Goal: Task Accomplishment & Management: Manage account settings

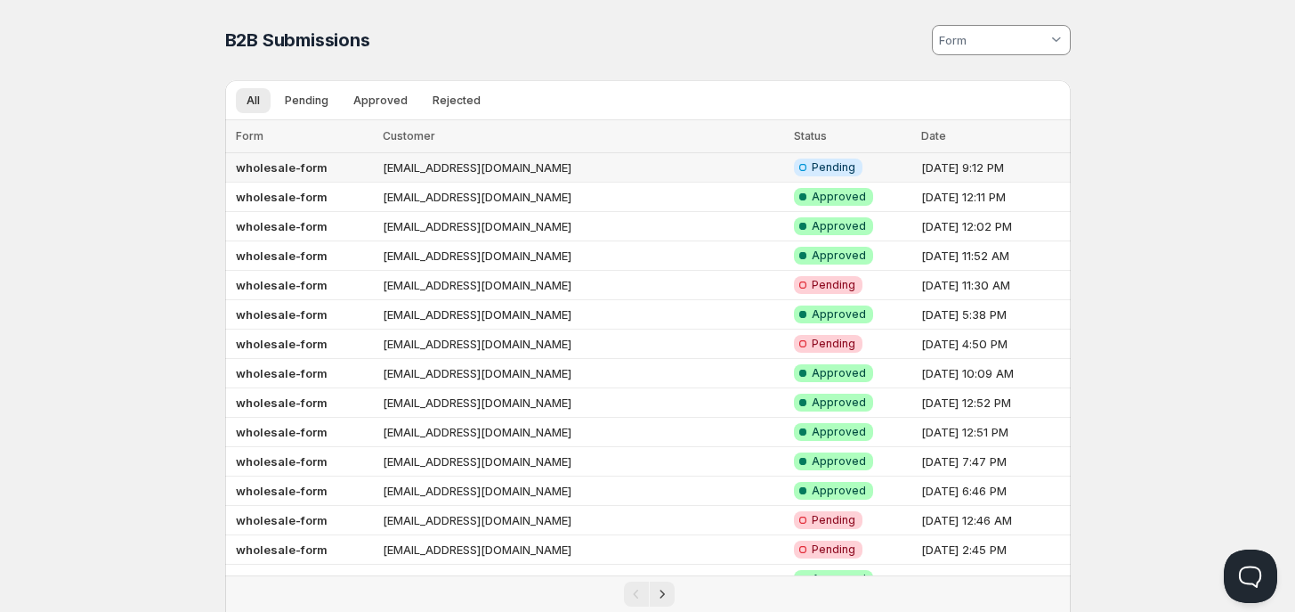
click at [424, 170] on td "[EMAIL_ADDRESS][DOMAIN_NAME]" at bounding box center [582, 167] width 411 height 29
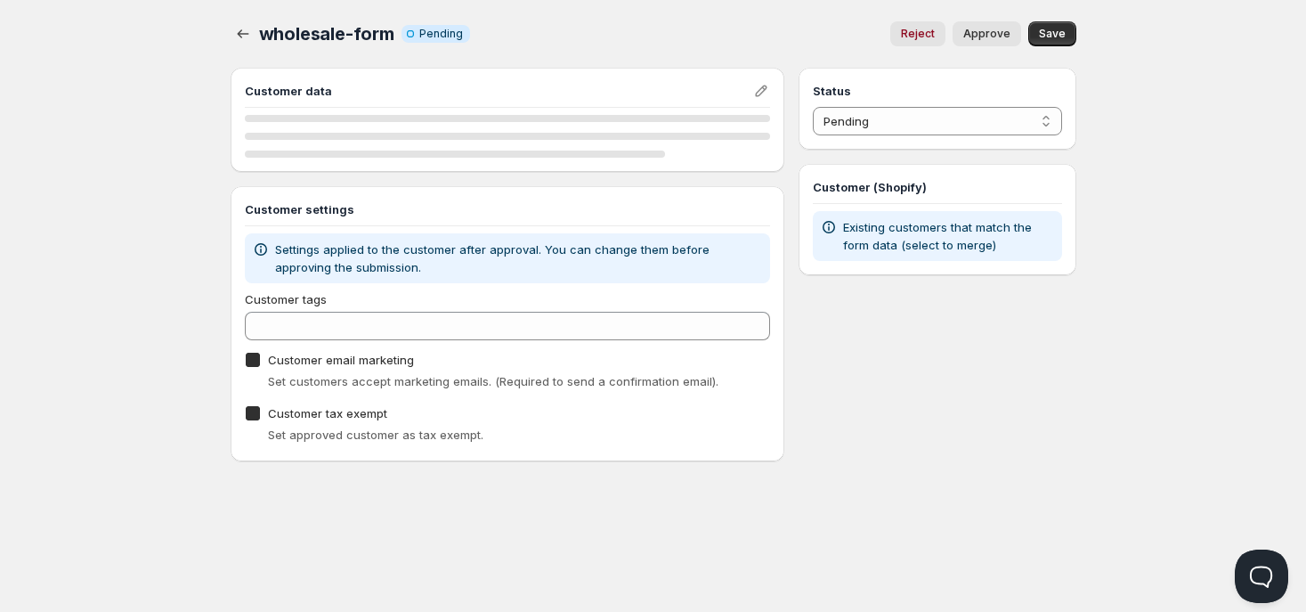
checkbox input "true"
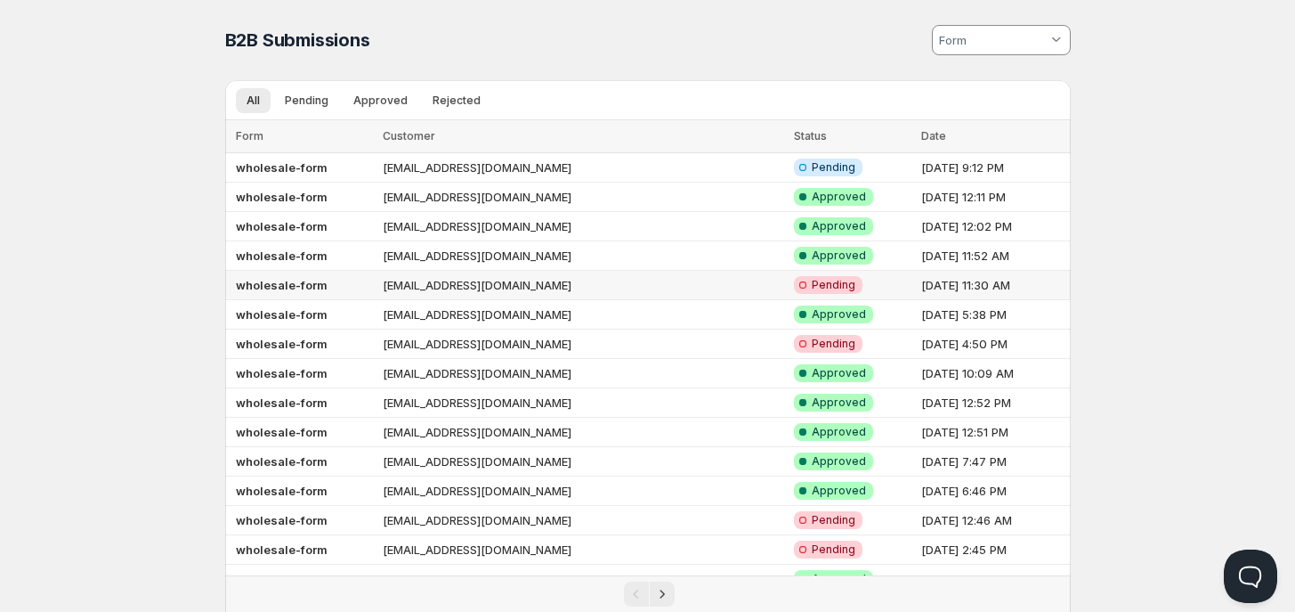
click at [378, 280] on td "wholesale-form" at bounding box center [301, 285] width 153 height 29
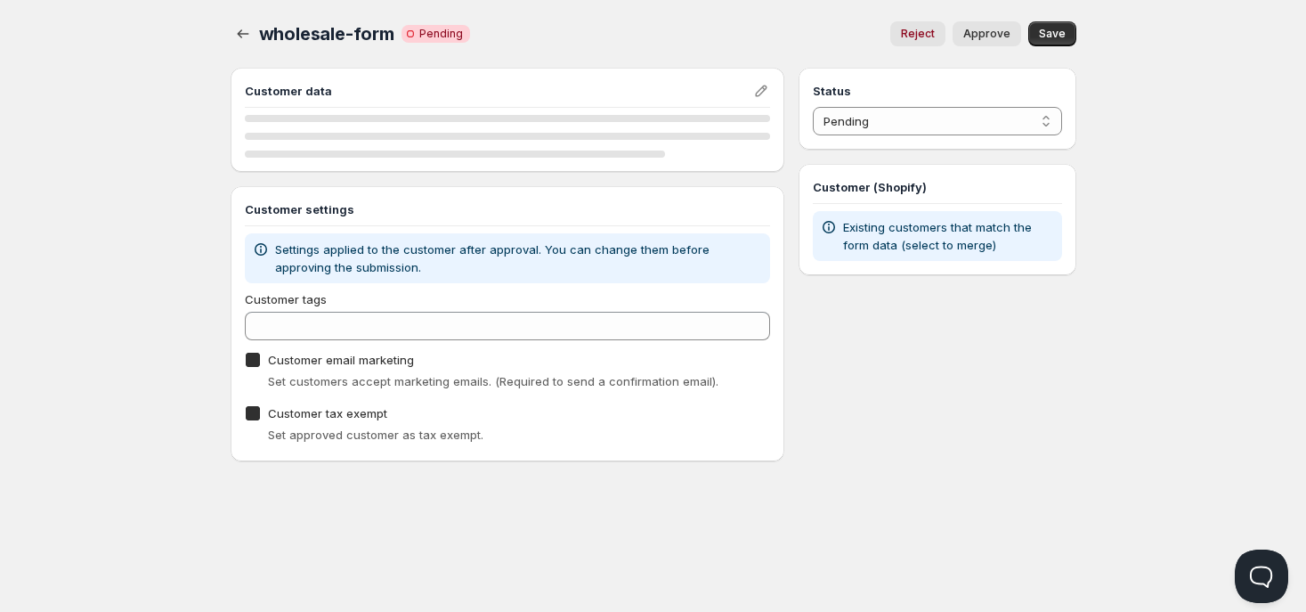
checkbox input "true"
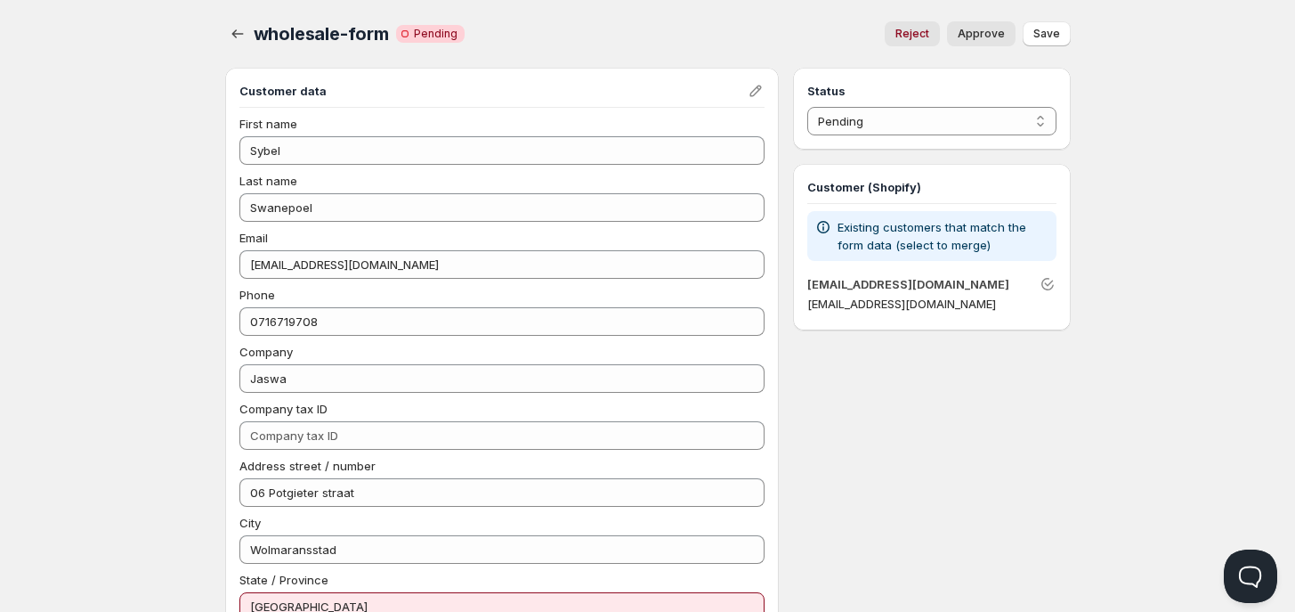
click at [997, 231] on p "Existing customers that match the form data (select to merge)" at bounding box center [943, 236] width 211 height 36
click at [995, 231] on p "Existing customers that match the form data (select to merge)" at bounding box center [943, 236] width 211 height 36
click at [910, 227] on p "Existing customers that match the form data (select to merge)" at bounding box center [943, 236] width 211 height 36
click at [848, 308] on p "[EMAIL_ADDRESS][DOMAIN_NAME]" at bounding box center [931, 304] width 248 height 18
click at [911, 297] on p "[EMAIL_ADDRESS][DOMAIN_NAME]" at bounding box center [931, 304] width 248 height 18
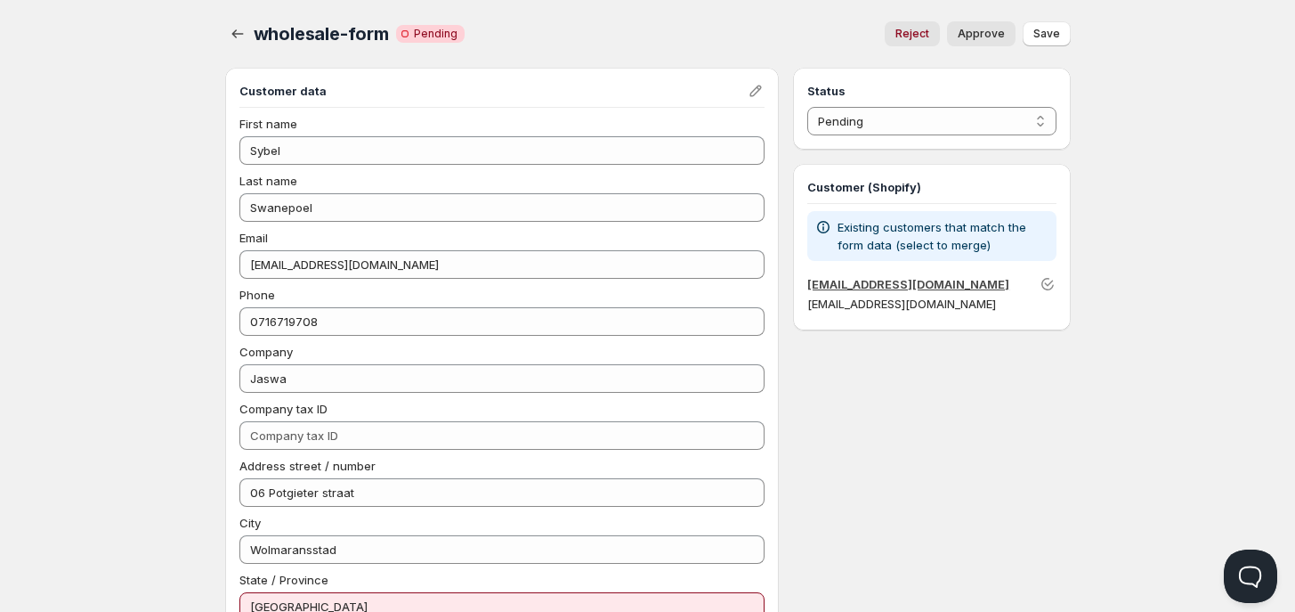
click at [904, 277] on link "[EMAIL_ADDRESS][DOMAIN_NAME]" at bounding box center [908, 284] width 202 height 14
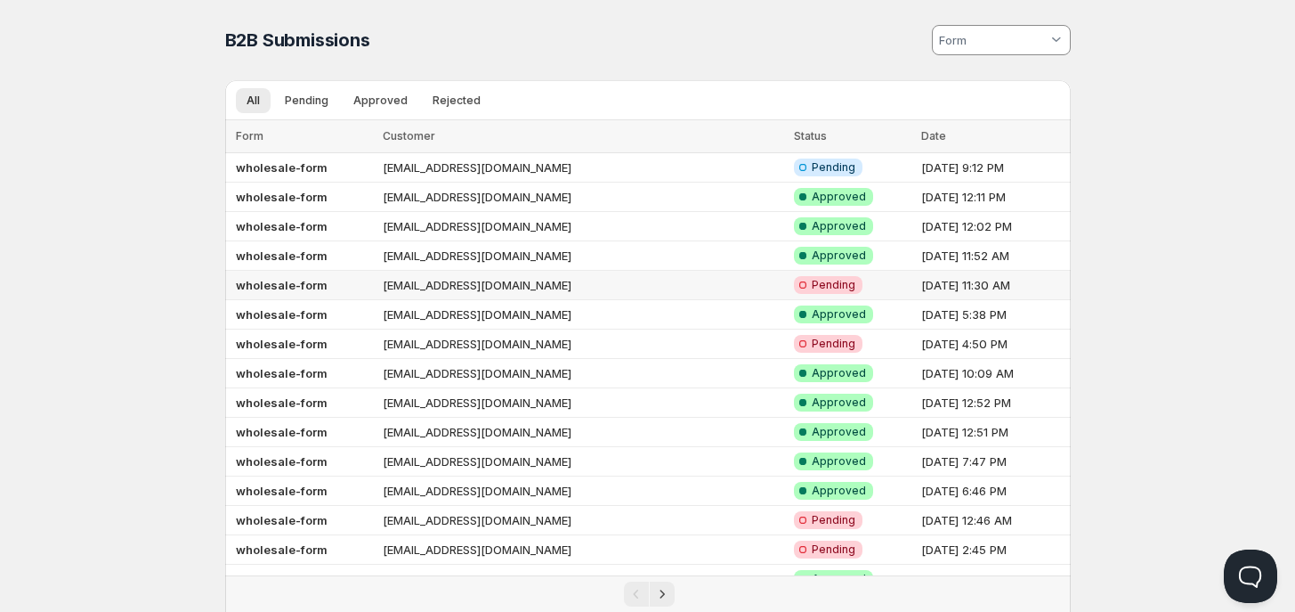
click at [405, 286] on td "[EMAIL_ADDRESS][DOMAIN_NAME]" at bounding box center [582, 285] width 411 height 29
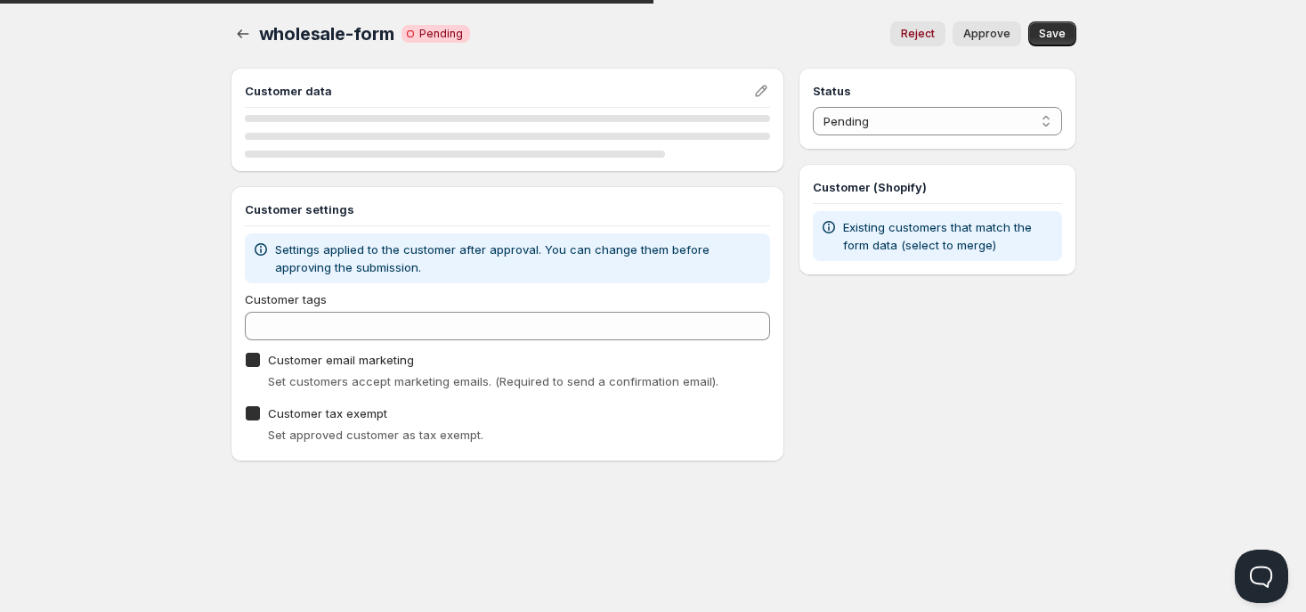
checkbox input "true"
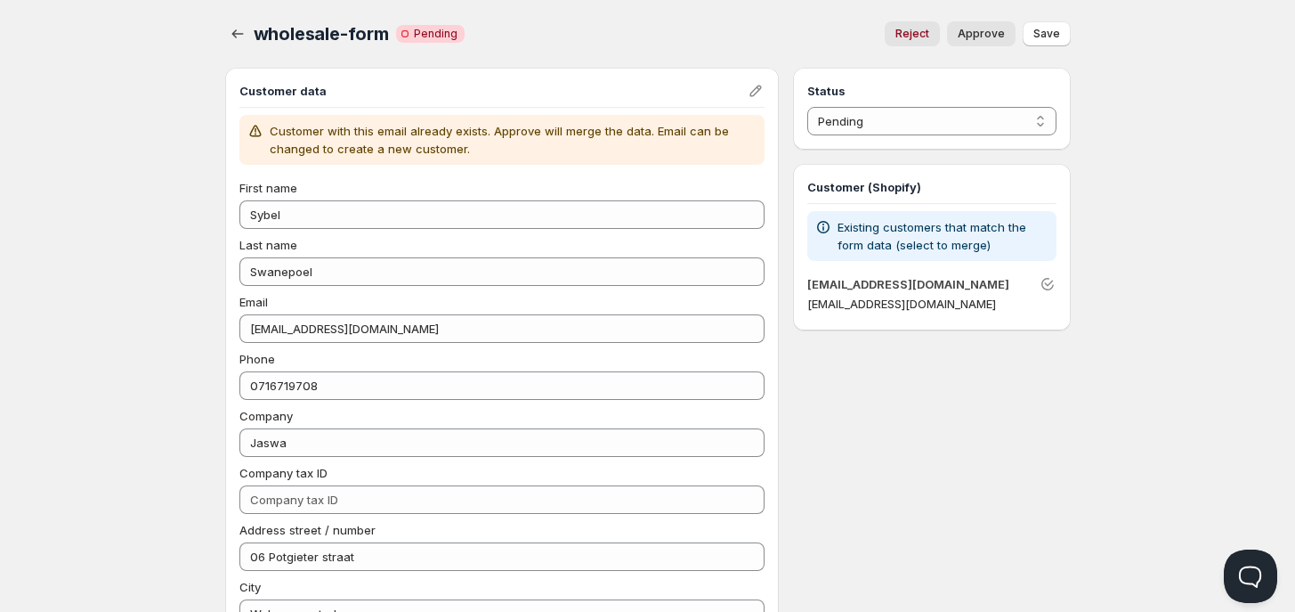
click at [874, 246] on p "Existing customers that match the form data (select to merge)" at bounding box center [943, 236] width 211 height 36
click at [1057, 280] on button "Unlink" at bounding box center [1047, 284] width 25 height 25
click at [1047, 280] on icon "Unlink" at bounding box center [1048, 284] width 18 height 18
click at [1047, 303] on p "[EMAIL_ADDRESS][DOMAIN_NAME]" at bounding box center [931, 304] width 248 height 18
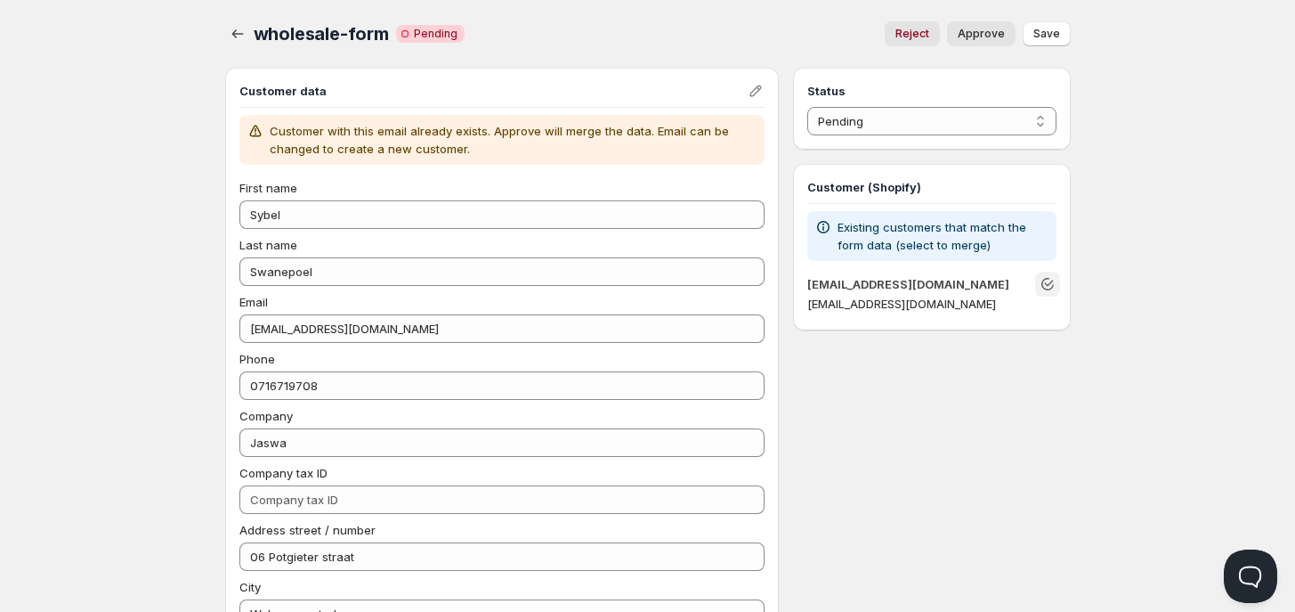
click at [1043, 309] on p "[EMAIL_ADDRESS][DOMAIN_NAME]" at bounding box center [931, 304] width 248 height 18
drag, startPoint x: 1042, startPoint y: 284, endPoint x: 1031, endPoint y: 304, distance: 23.1
click at [1031, 304] on div "jacobssybel@gmail.com jacobssybel@gmail.com" at bounding box center [931, 295] width 248 height 41
click at [1052, 288] on icon "Unlink" at bounding box center [1048, 284] width 18 height 18
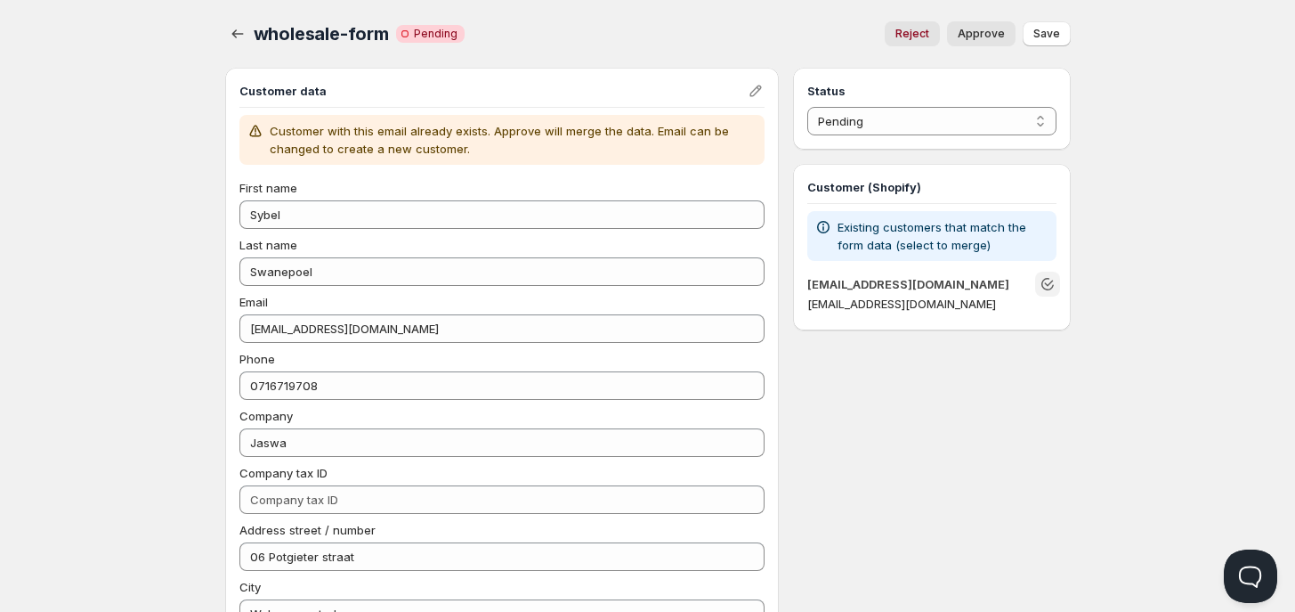
click at [1052, 288] on icon "Unlink" at bounding box center [1048, 284] width 18 height 18
click at [1052, 285] on icon "Unlink" at bounding box center [1048, 284] width 12 height 12
click at [1049, 279] on icon "Unlink" at bounding box center [1048, 284] width 18 height 18
click at [1047, 279] on icon "Unlink" at bounding box center [1048, 284] width 12 height 12
click at [918, 128] on select "Pending Approved Rejected Ignored Spam" at bounding box center [931, 121] width 248 height 28
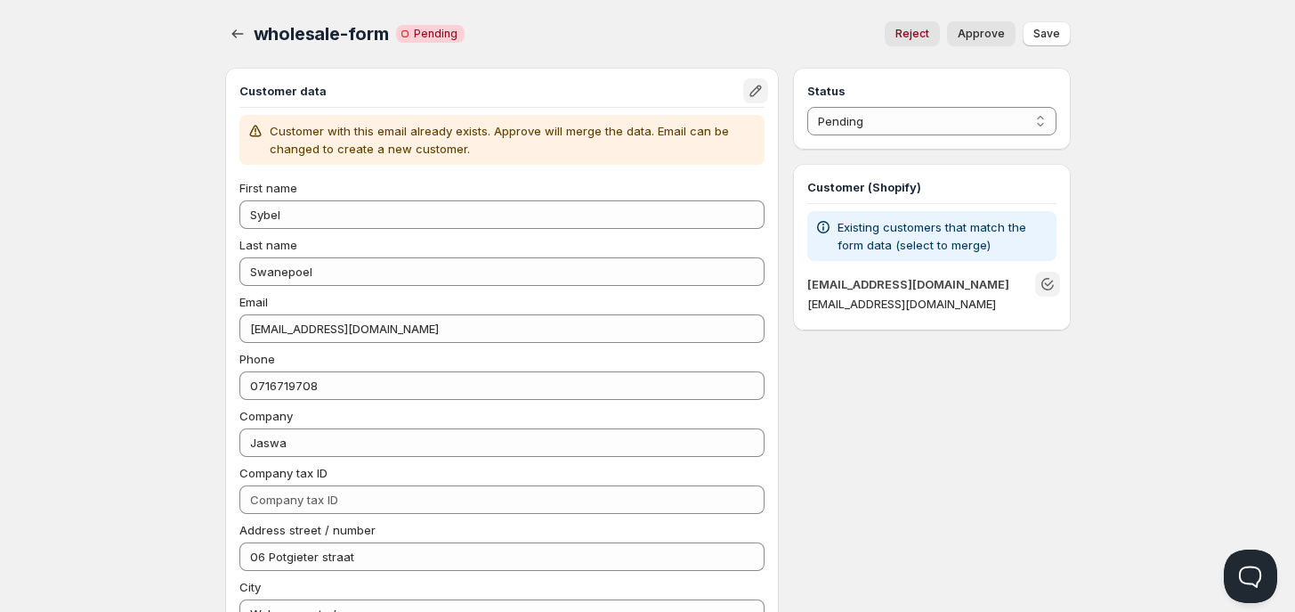
click at [753, 90] on icon "Edit" at bounding box center [756, 91] width 12 height 12
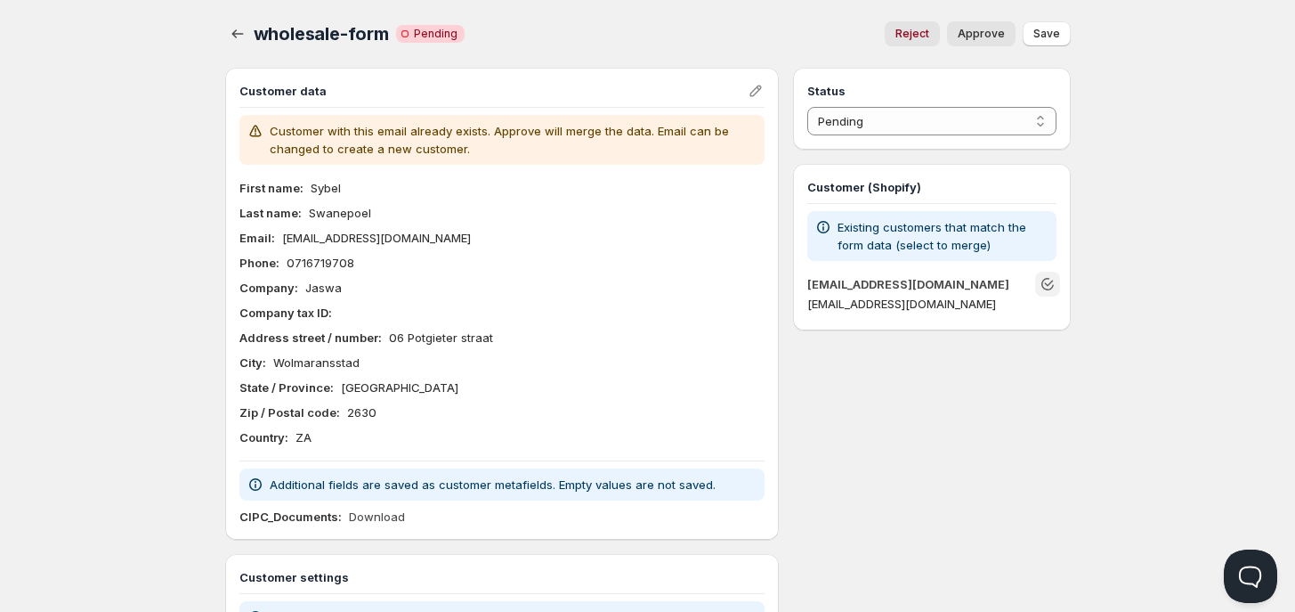
click at [994, 29] on span "Approve" at bounding box center [981, 34] width 47 height 14
select select "1"
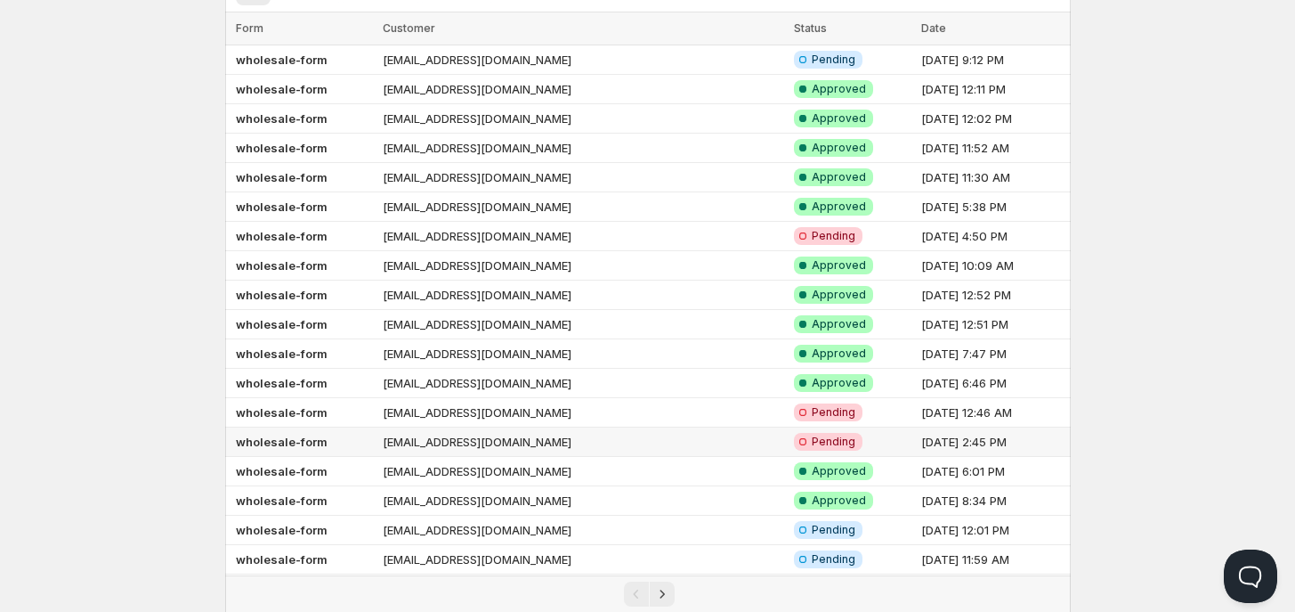
scroll to position [111, 0]
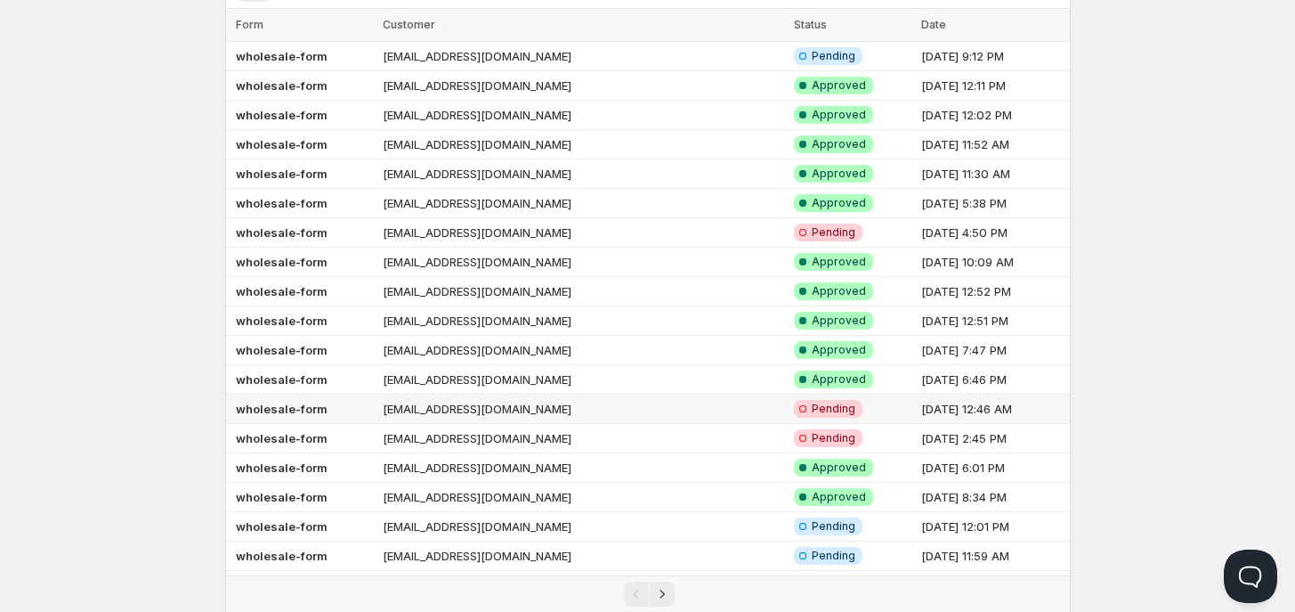
click at [638, 410] on td "[EMAIL_ADDRESS][DOMAIN_NAME]" at bounding box center [582, 408] width 411 height 29
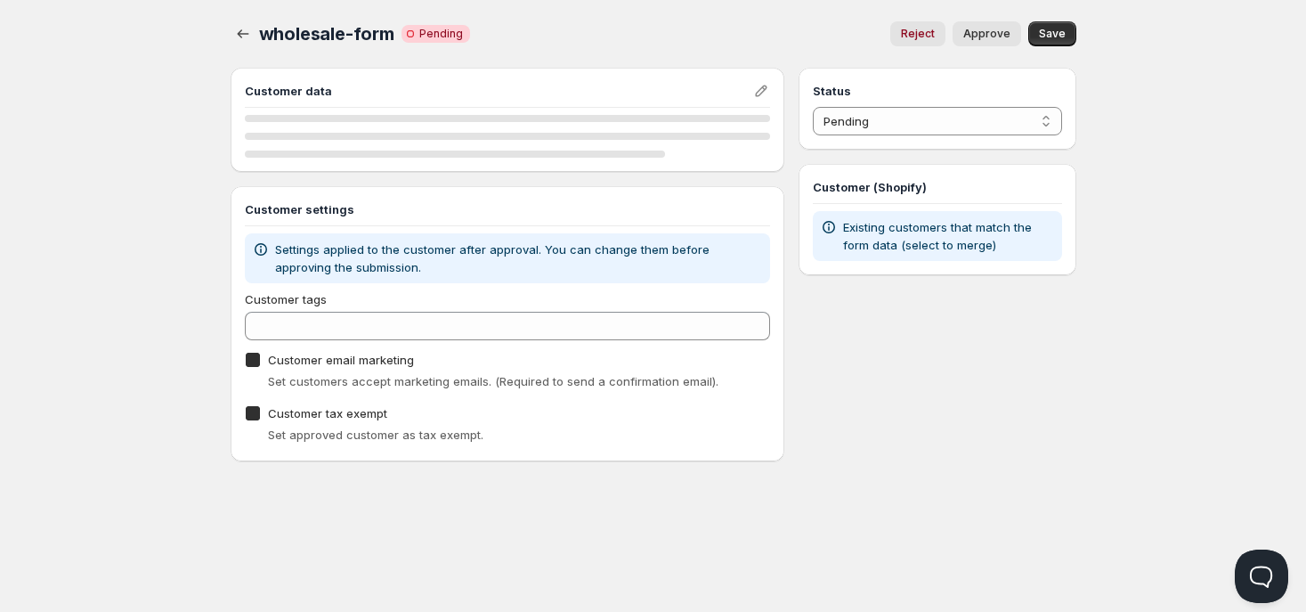
checkbox input "true"
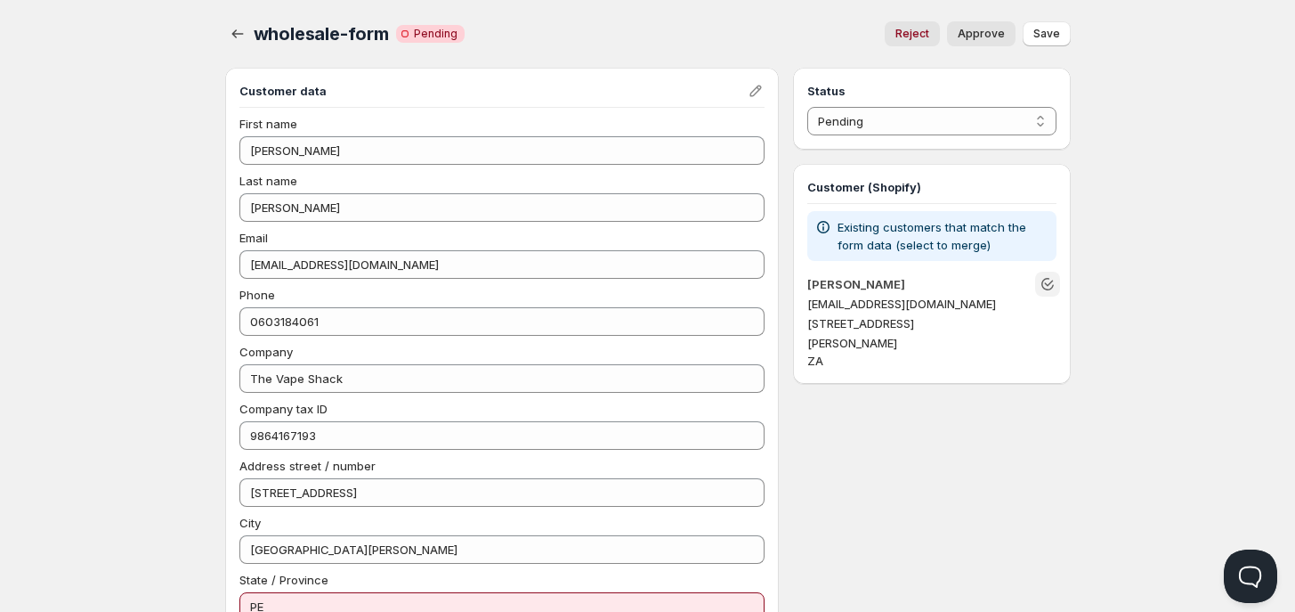
click at [1046, 283] on icon "Unlink" at bounding box center [1048, 284] width 18 height 18
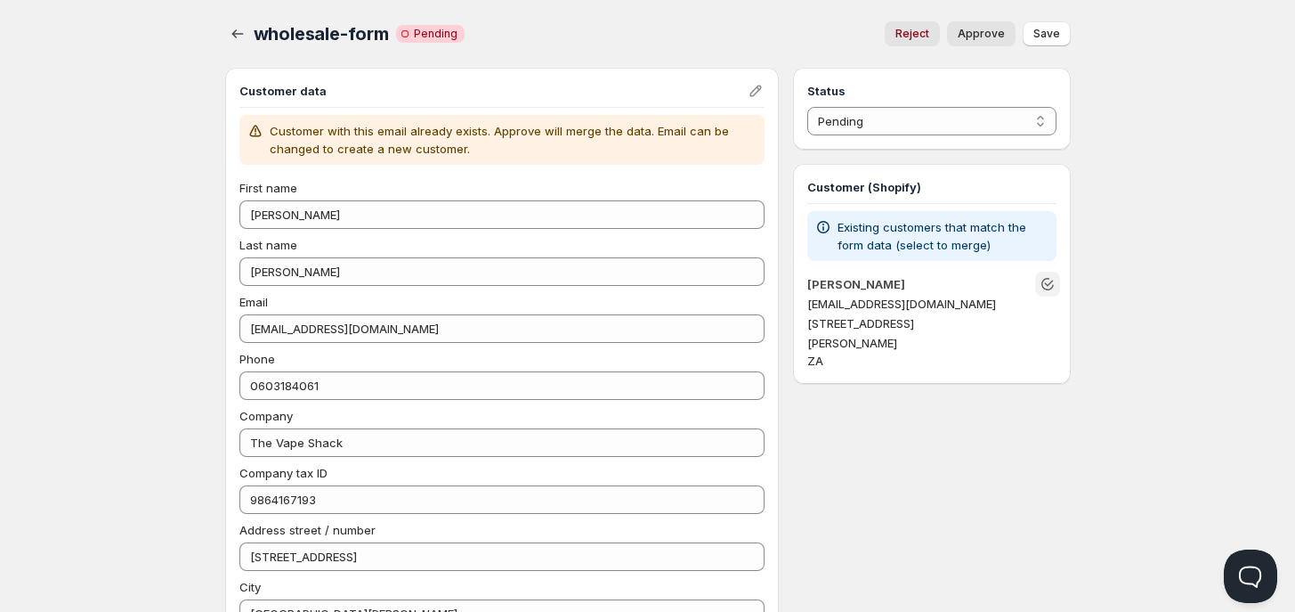
click at [1046, 283] on icon "Unlink" at bounding box center [1048, 284] width 18 height 18
click at [744, 91] on button "Edit" at bounding box center [755, 90] width 25 height 25
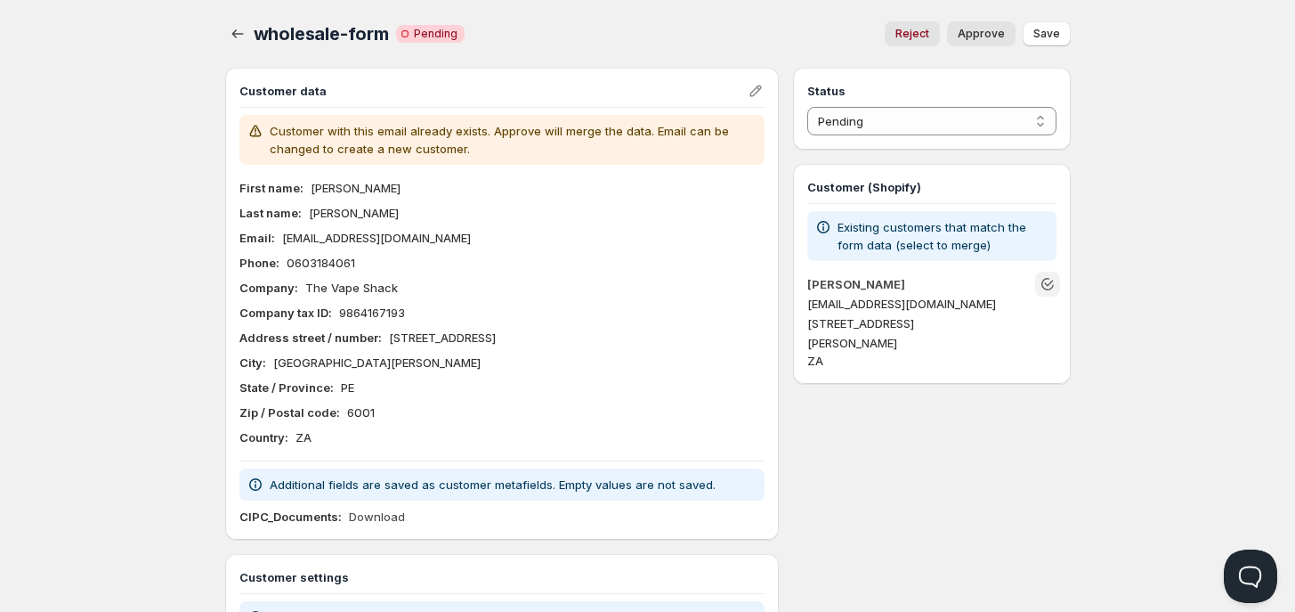
click at [1043, 283] on icon "Unlink" at bounding box center [1048, 284] width 18 height 18
click at [1044, 283] on icon "Unlink" at bounding box center [1048, 283] width 9 height 6
click at [971, 39] on span "Approve" at bounding box center [981, 34] width 47 height 14
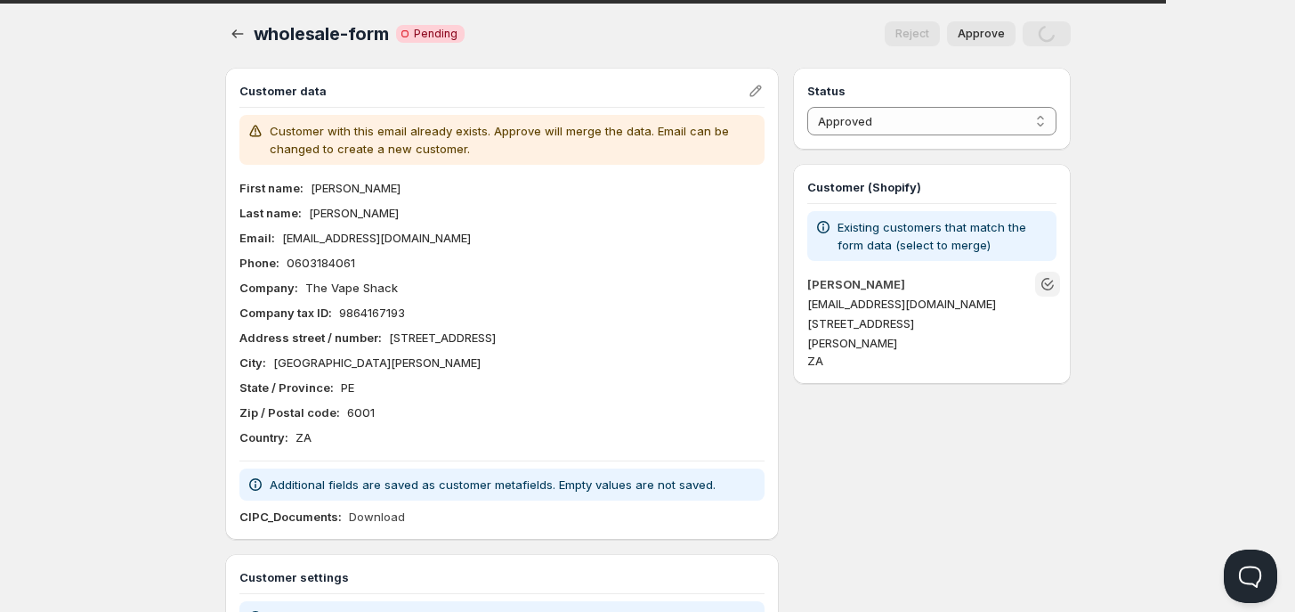
select select "0"
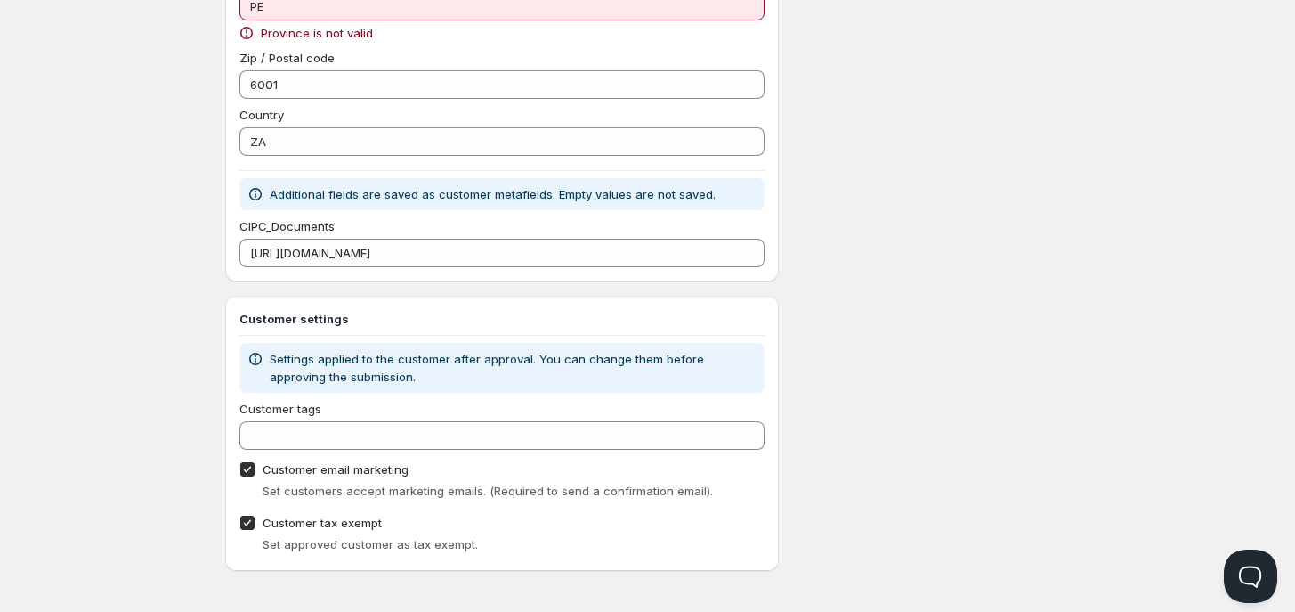
scroll to position [668, 0]
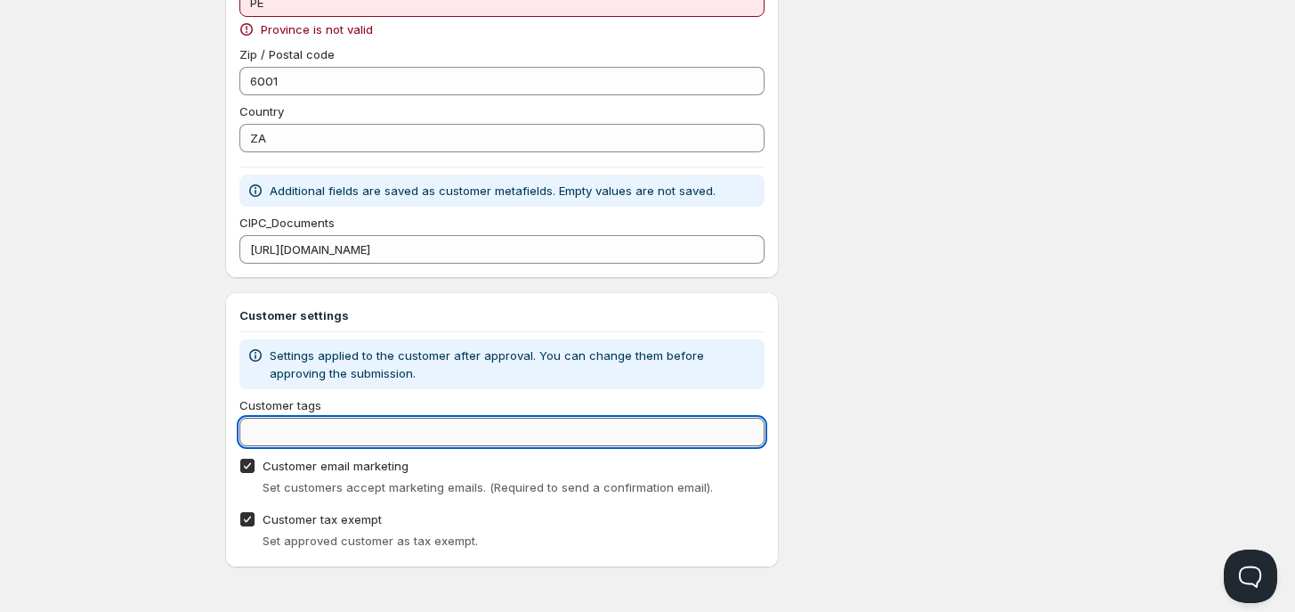
click at [411, 426] on input "Customer tags" at bounding box center [502, 432] width 526 height 28
type input "Wholesale"
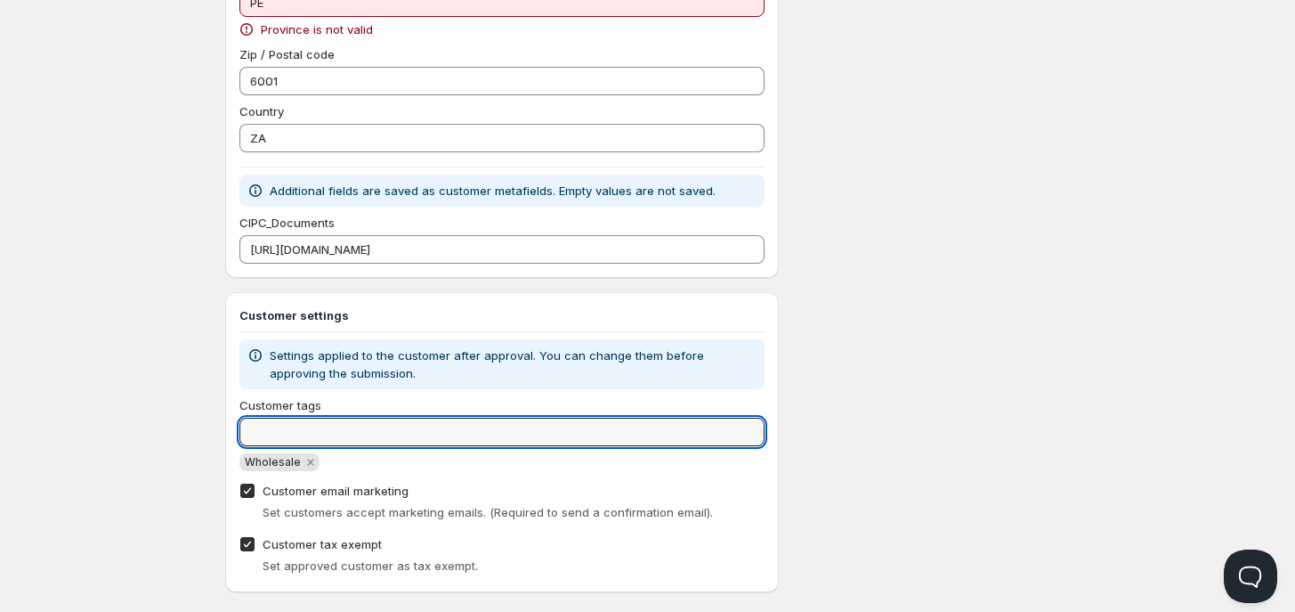
type input "W"
type input "wholesale"
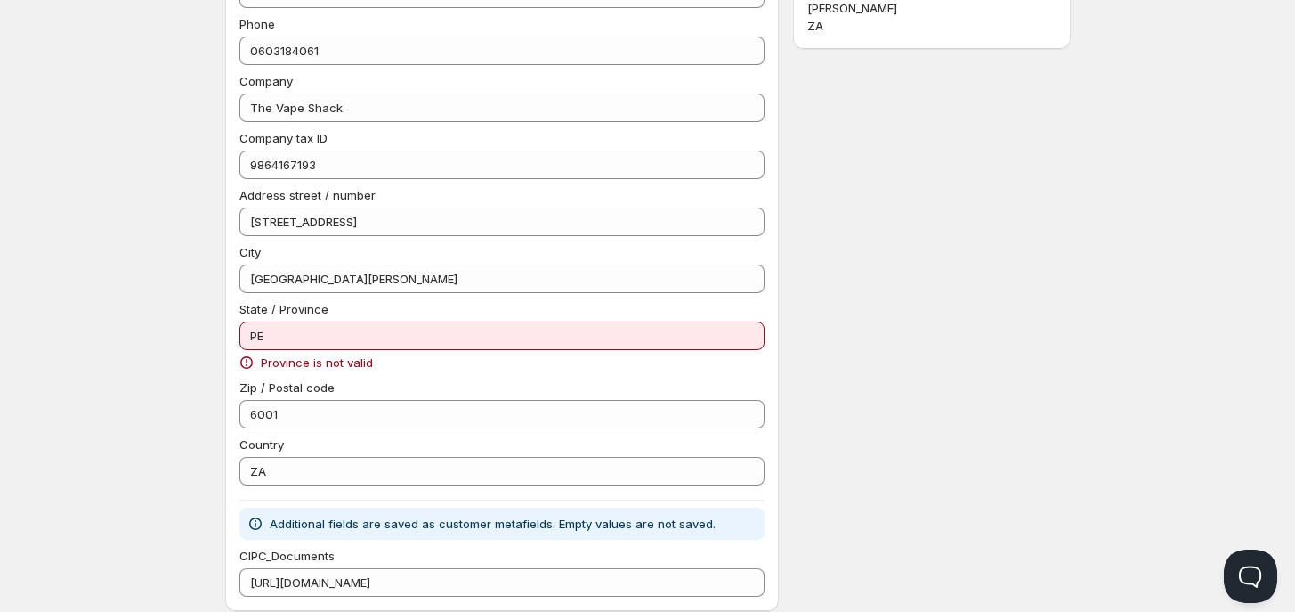
scroll to position [0, 0]
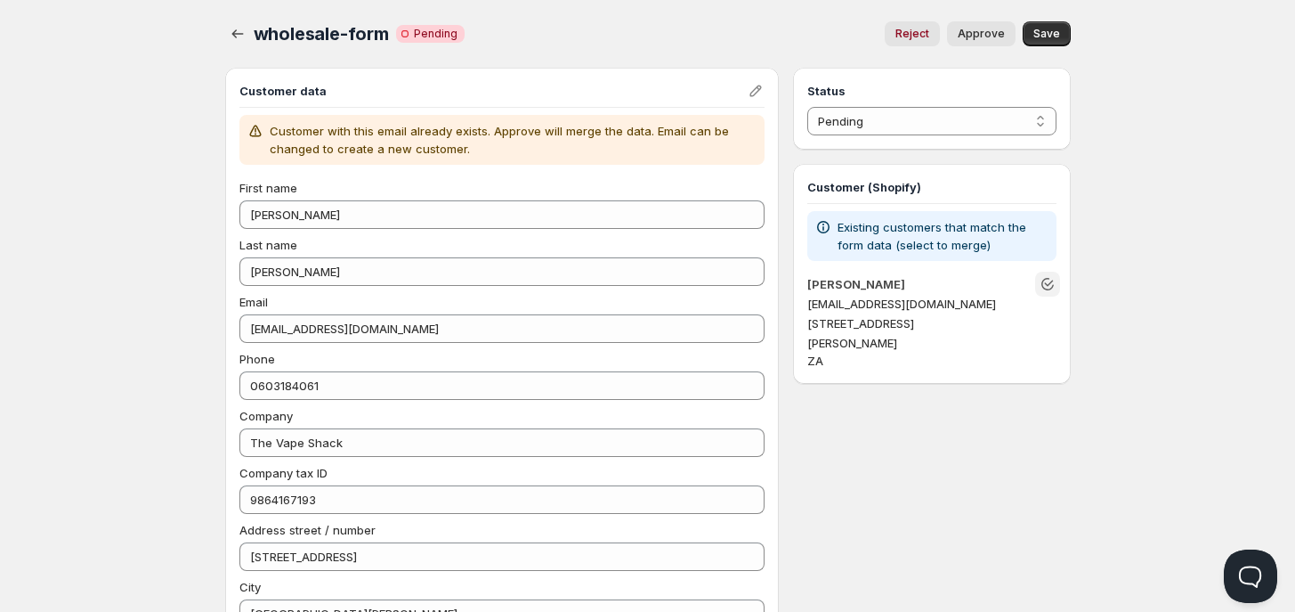
click at [1044, 279] on icon "Unlink" at bounding box center [1048, 284] width 12 height 12
click at [1044, 280] on icon "Unlink" at bounding box center [1048, 284] width 12 height 12
click at [995, 31] on span "Approve" at bounding box center [981, 34] width 47 height 14
click at [1044, 29] on span "Save" at bounding box center [1047, 34] width 27 height 14
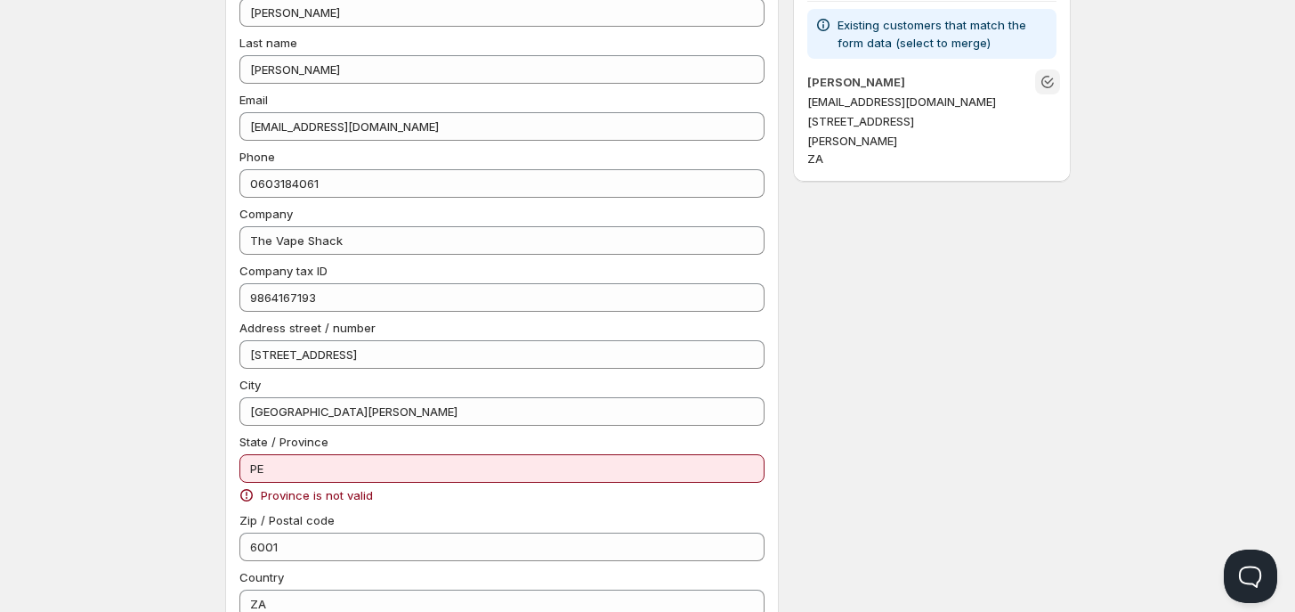
scroll to position [111, 0]
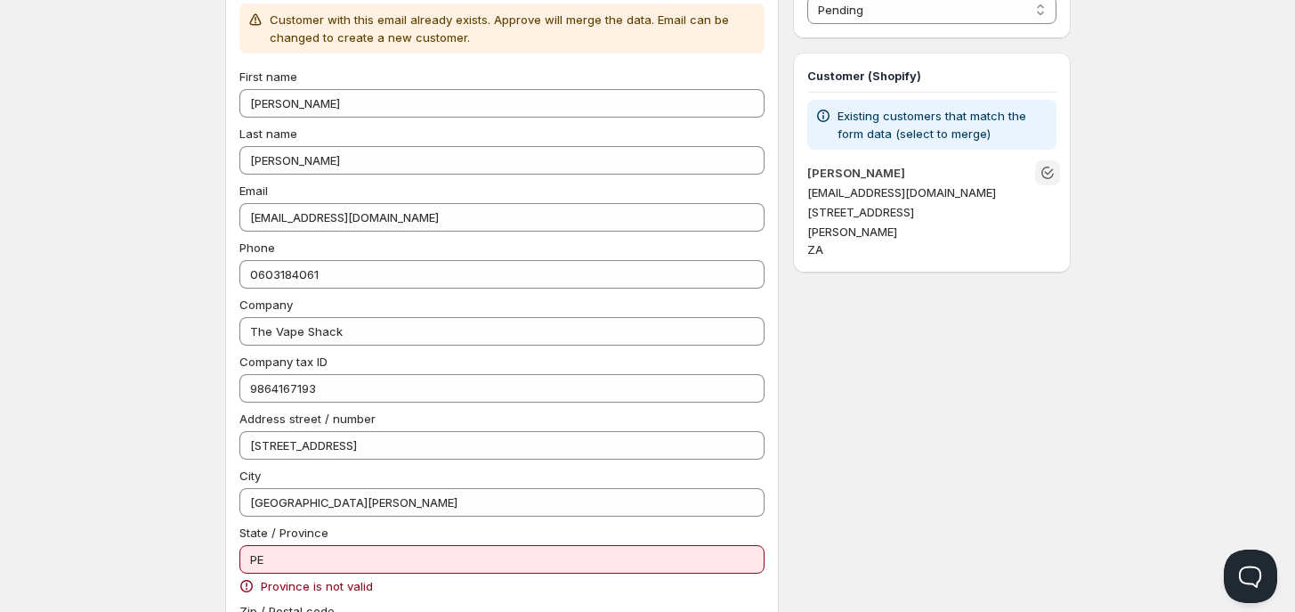
click at [1043, 168] on icon "Unlink" at bounding box center [1048, 172] width 12 height 12
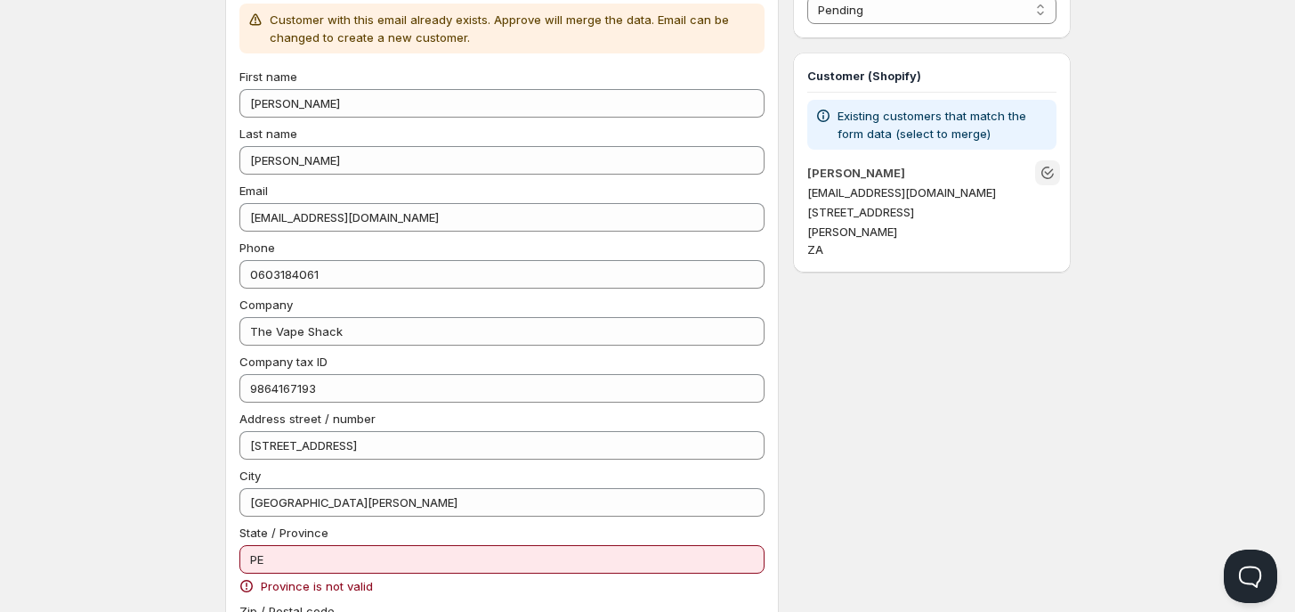
click at [1044, 169] on icon "Unlink" at bounding box center [1048, 173] width 18 height 18
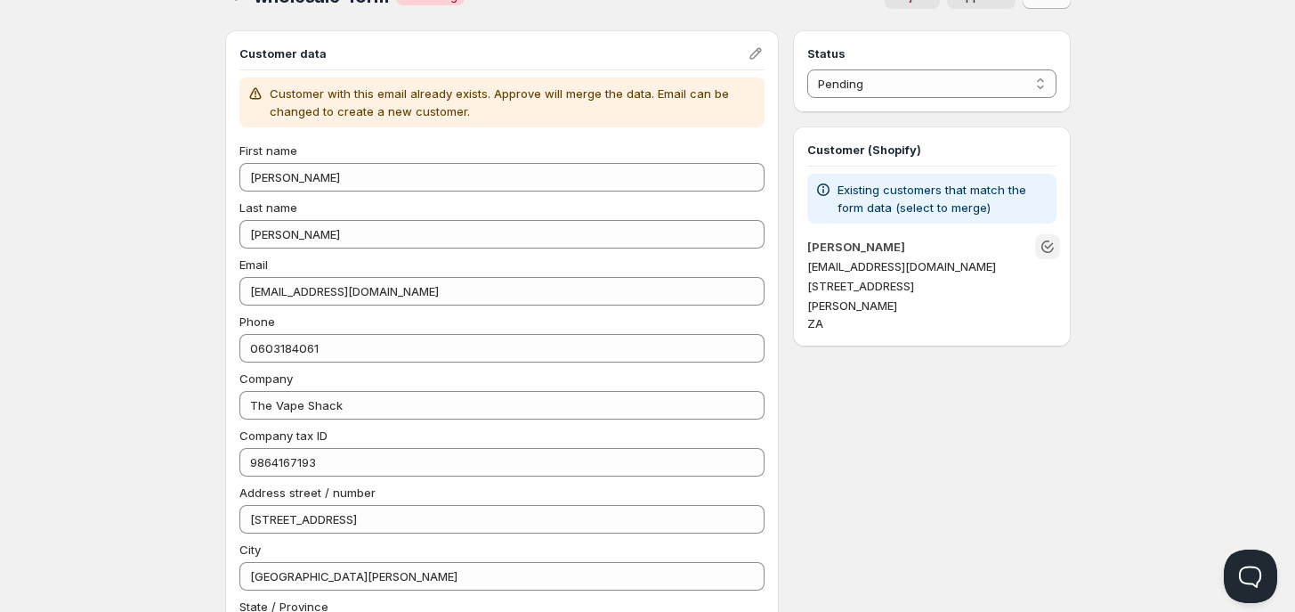
scroll to position [0, 0]
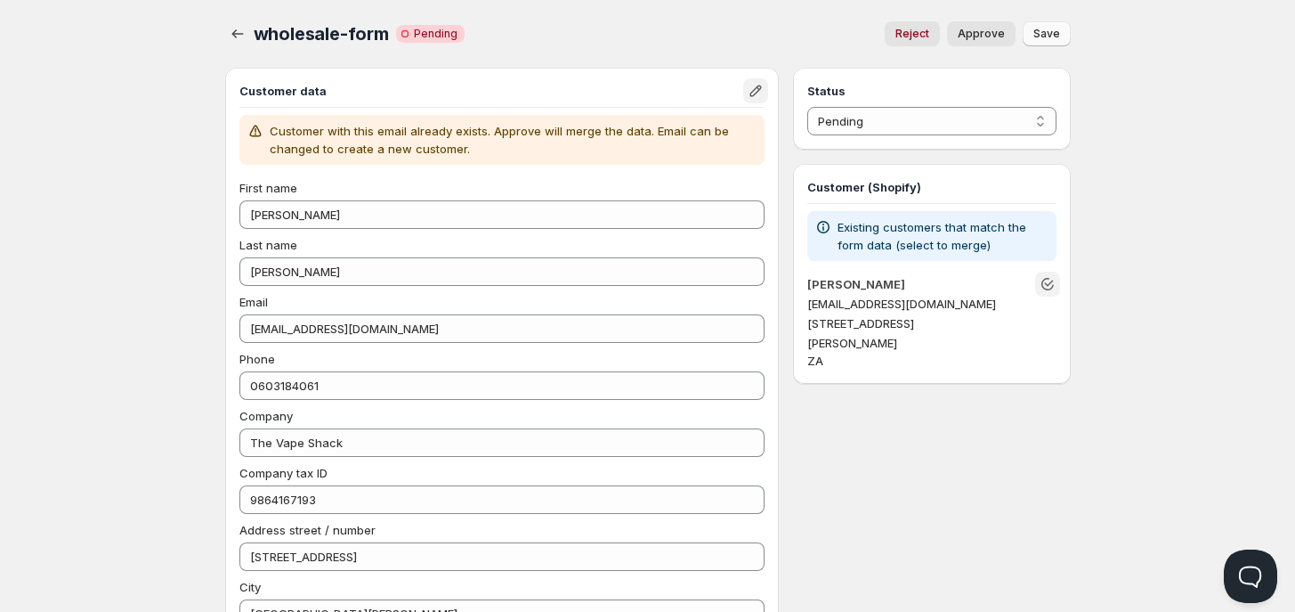
click at [759, 92] on icon "Edit" at bounding box center [756, 91] width 18 height 18
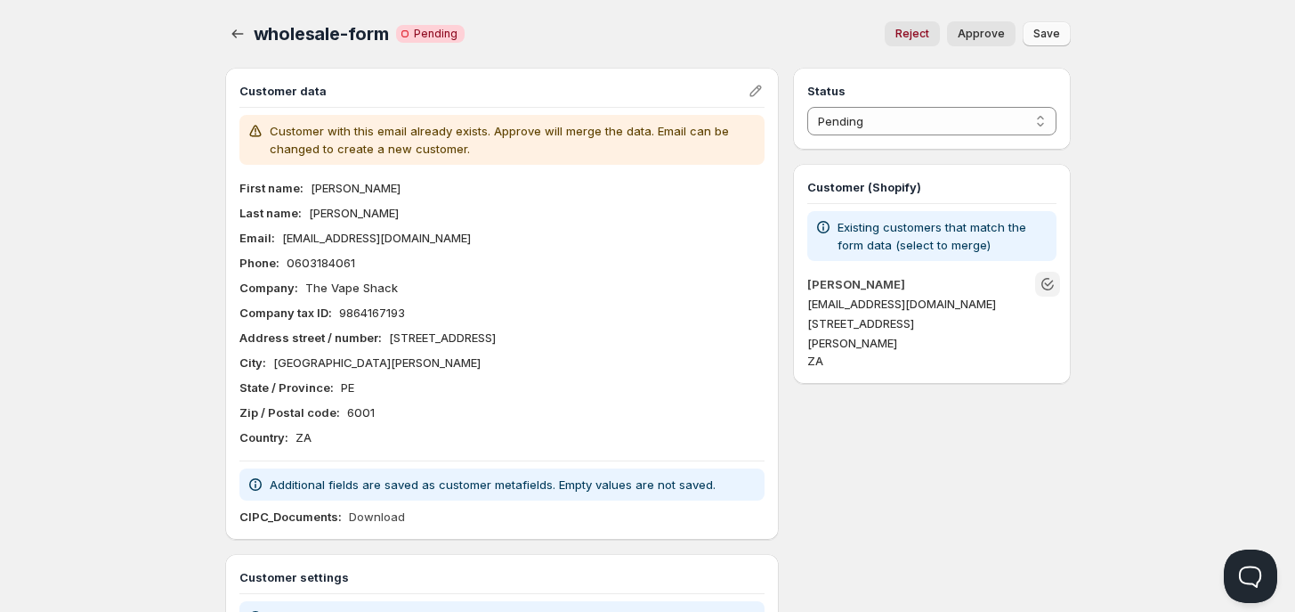
click at [1050, 278] on icon "Unlink" at bounding box center [1048, 284] width 18 height 18
click at [1050, 279] on icon "Unlink" at bounding box center [1048, 284] width 18 height 18
click at [977, 35] on span "Approve" at bounding box center [981, 34] width 47 height 14
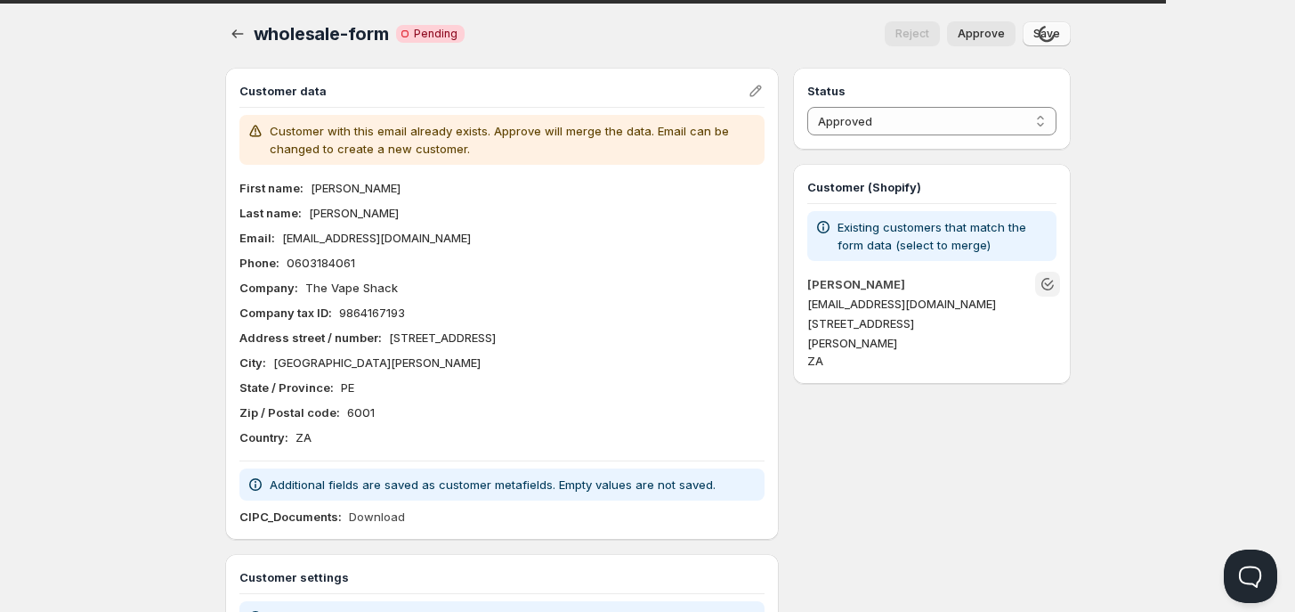
select select "0"
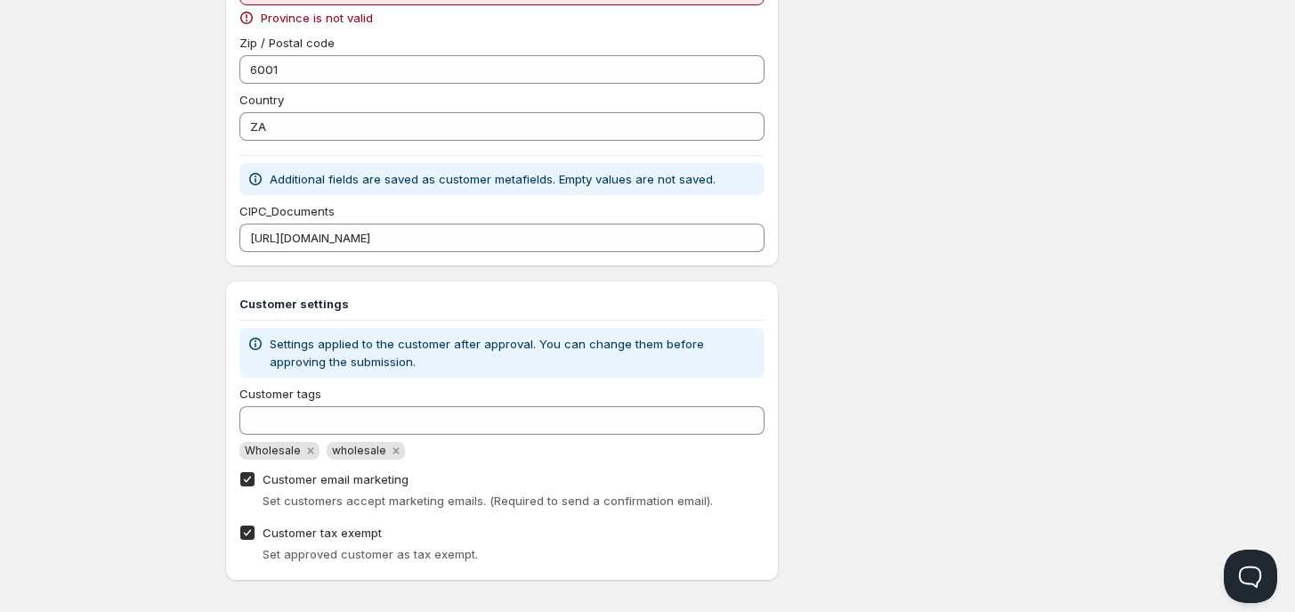
scroll to position [692, 0]
